Goal: Find specific page/section: Find specific page/section

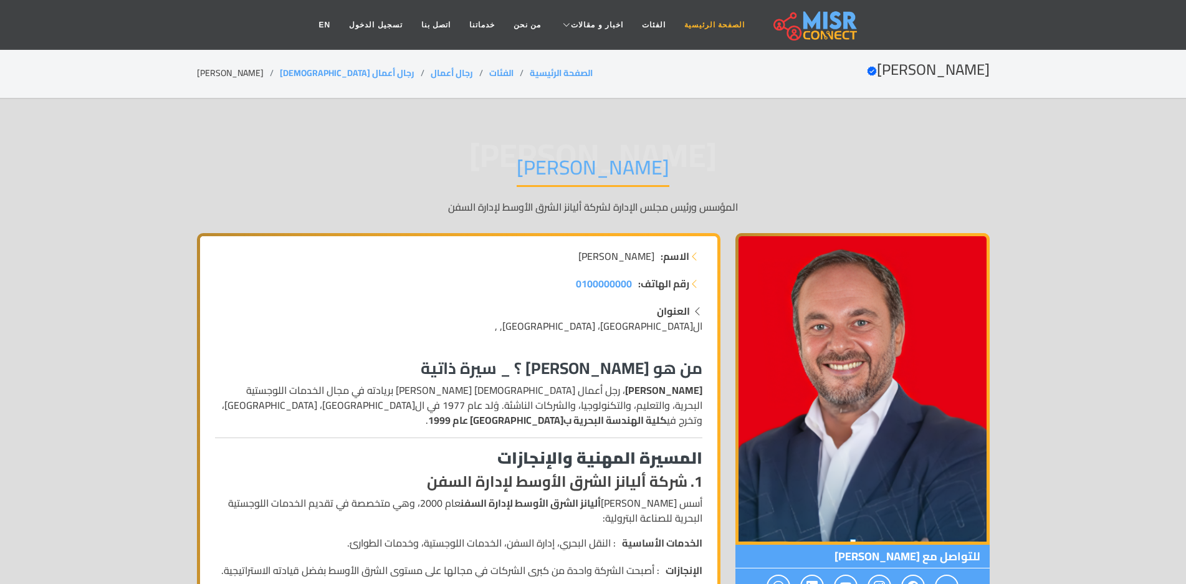
click at [706, 20] on link "الصفحة الرئيسية" at bounding box center [714, 25] width 79 height 24
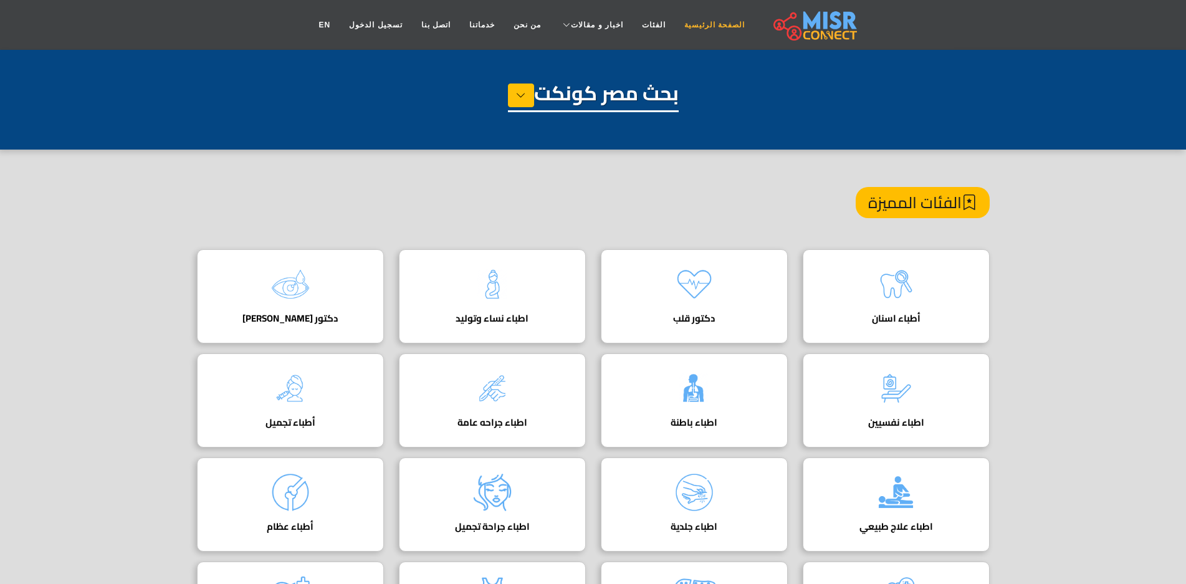
click at [689, 25] on link "الصفحة الرئيسية" at bounding box center [714, 25] width 79 height 24
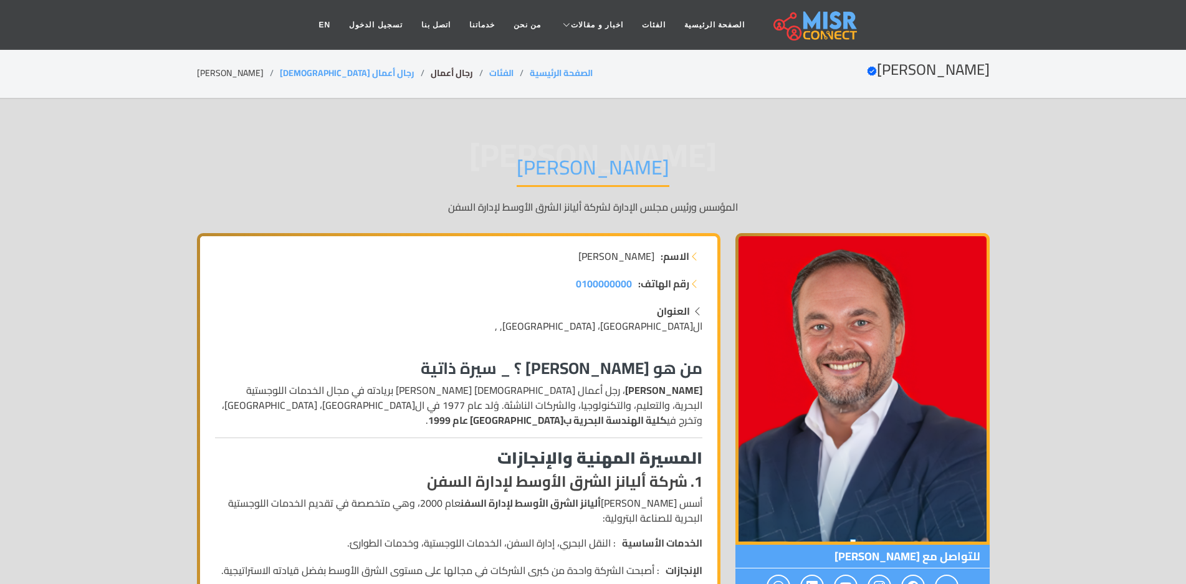
click at [431, 73] on link "رجال أعمال" at bounding box center [452, 73] width 42 height 16
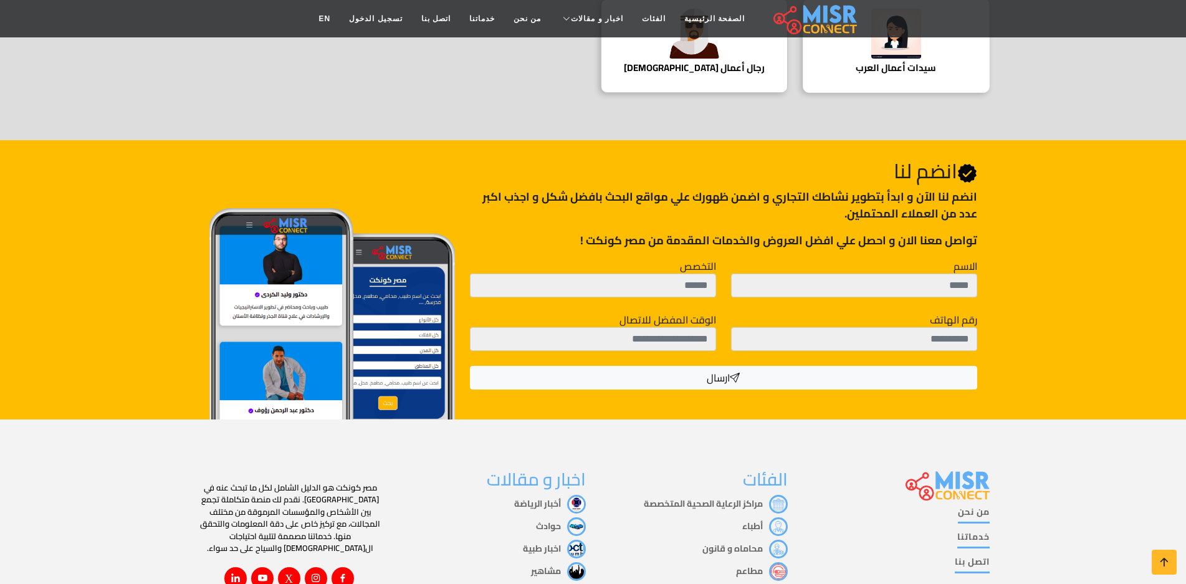
scroll to position [249, 0]
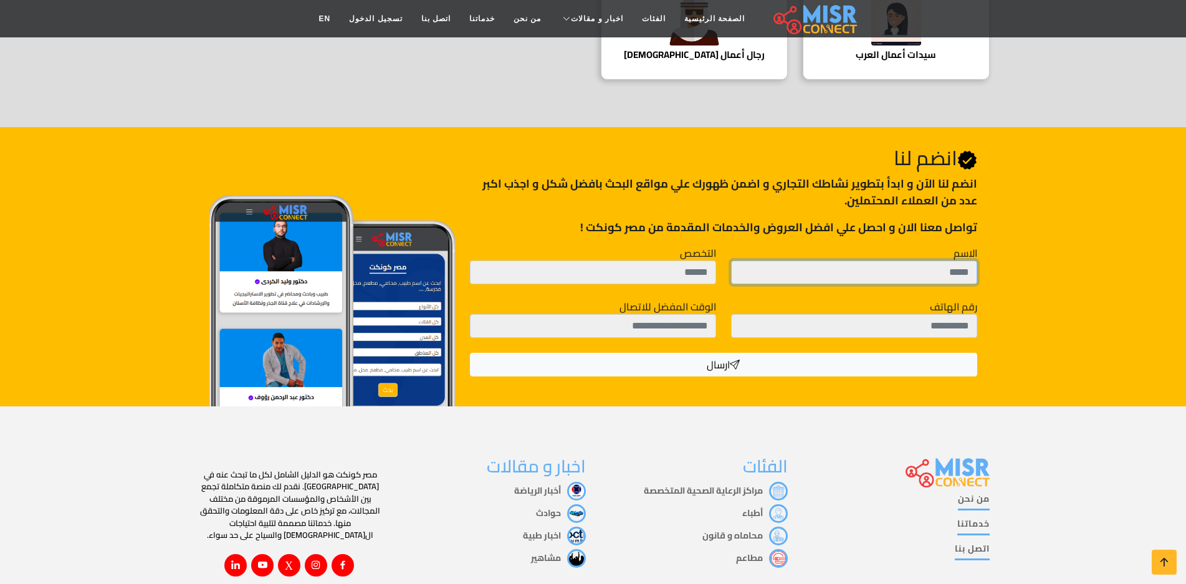
click at [852, 272] on input "الاسم" at bounding box center [854, 273] width 246 height 24
type input "**********"
click at [610, 261] on input "التخصص" at bounding box center [593, 273] width 246 height 24
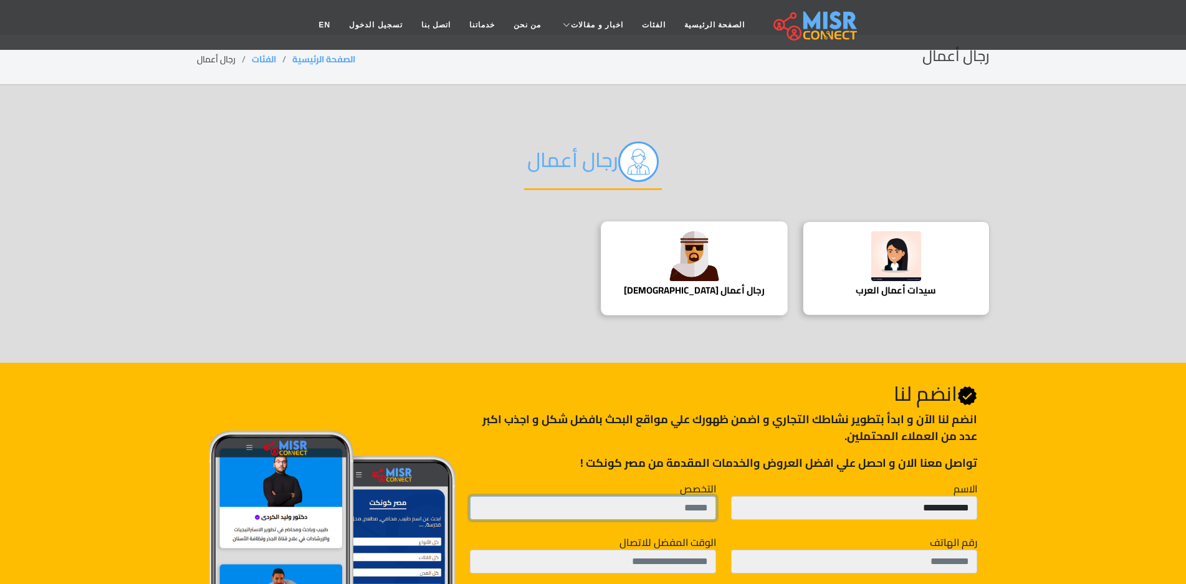
scroll to position [12, 0]
